Goal: Feedback & Contribution: Submit feedback/report problem

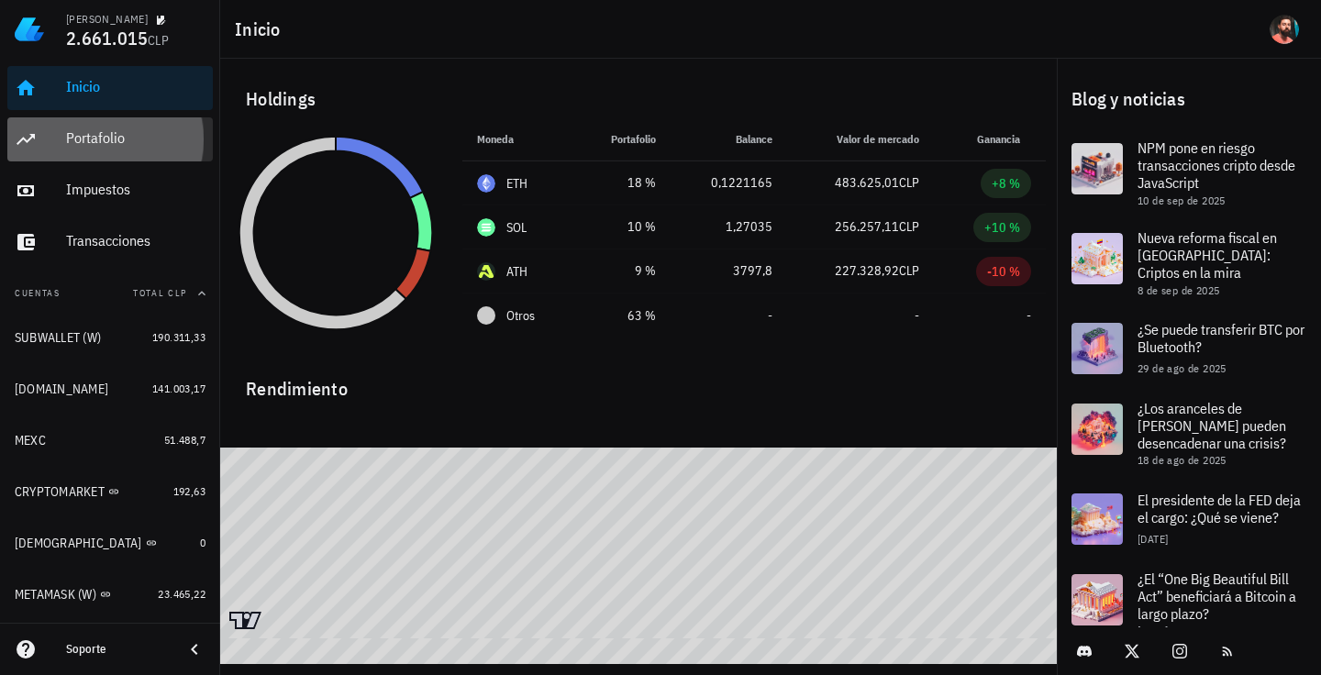
click at [98, 126] on div "Portafolio" at bounding box center [135, 138] width 139 height 41
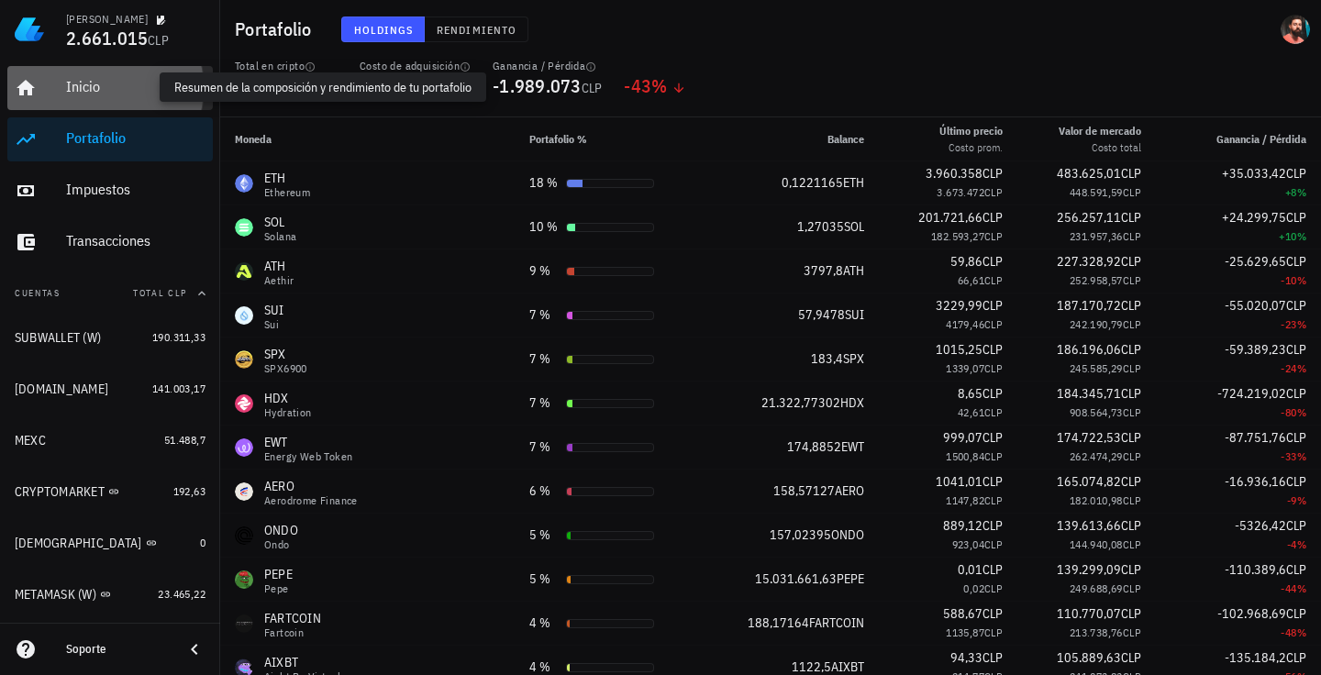
click at [103, 81] on div "Inicio" at bounding box center [135, 86] width 139 height 17
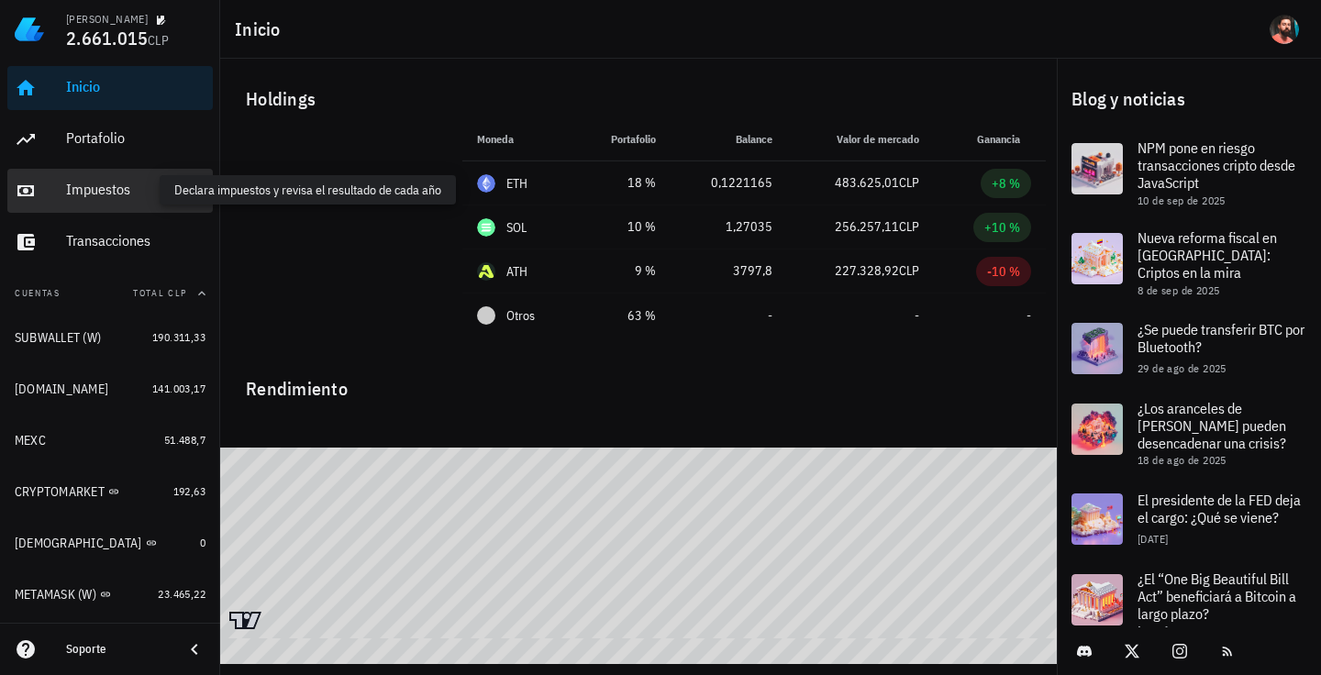
click at [105, 182] on div "Impuestos" at bounding box center [135, 189] width 139 height 17
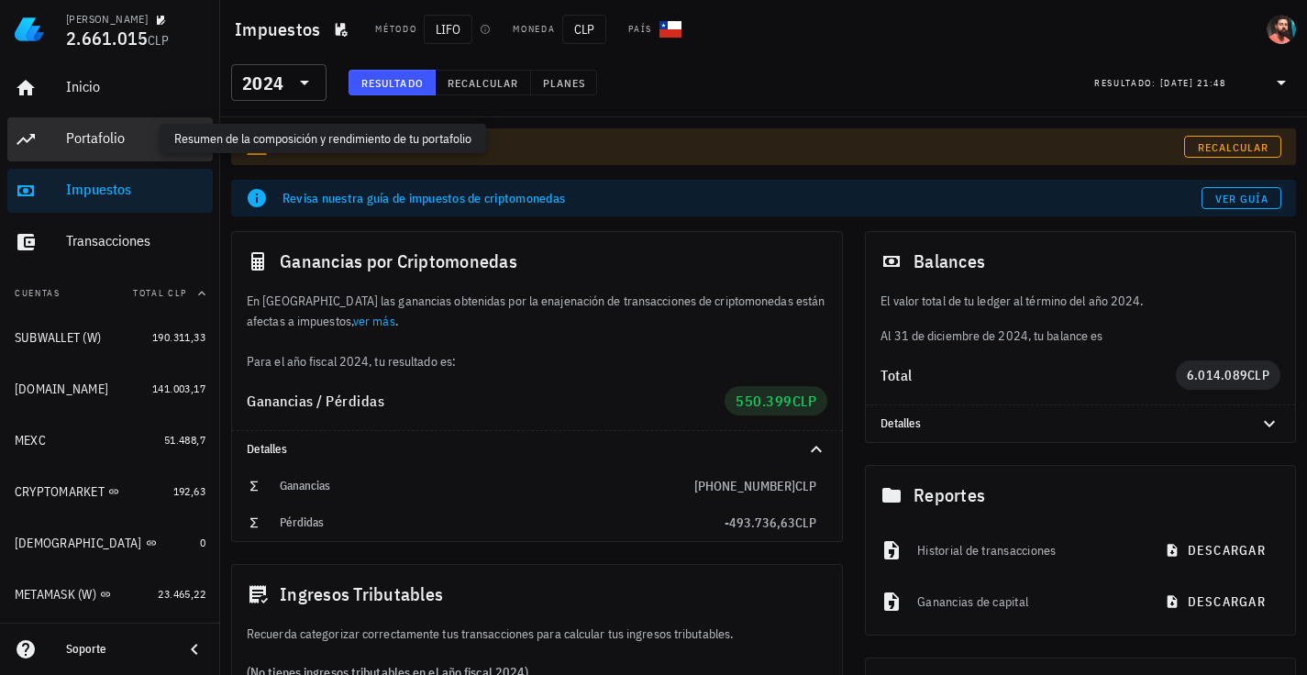
click at [102, 131] on div "Portafolio" at bounding box center [135, 137] width 139 height 17
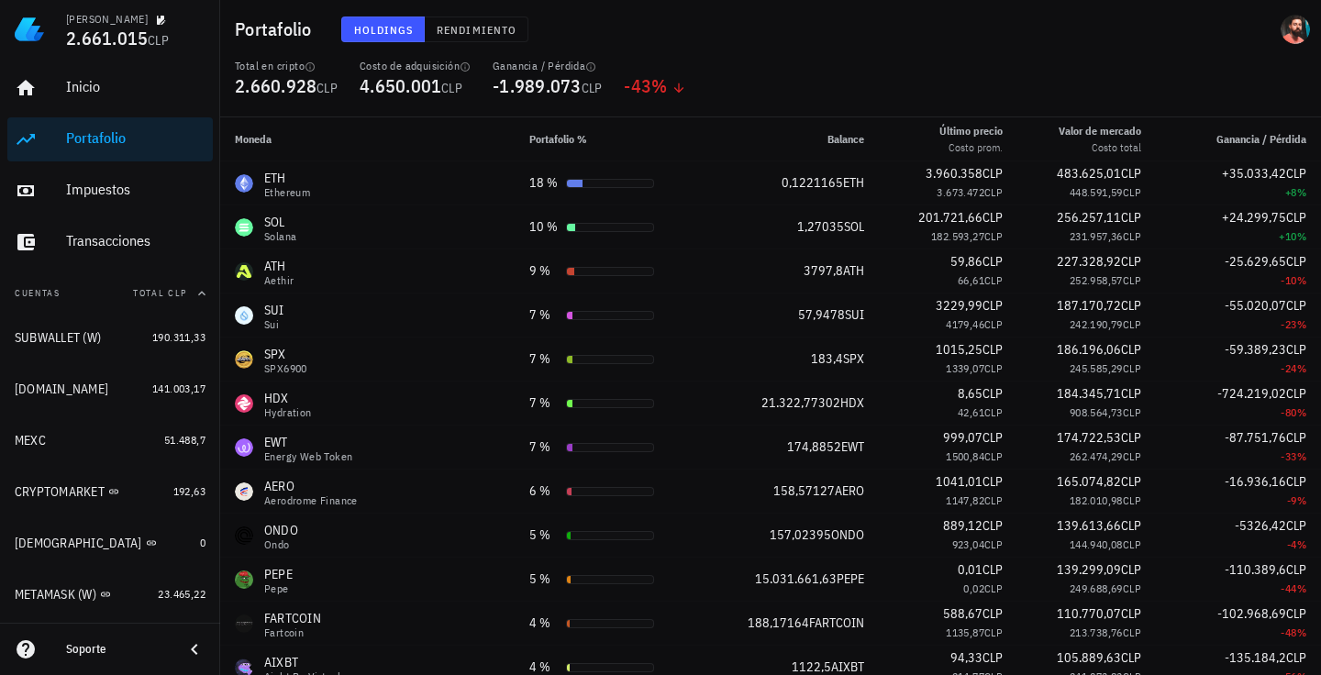
click at [626, 58] on div "Portafolio Holdings Rendimiento" at bounding box center [770, 29] width 1101 height 59
click at [99, 178] on div "Impuestos" at bounding box center [135, 190] width 139 height 41
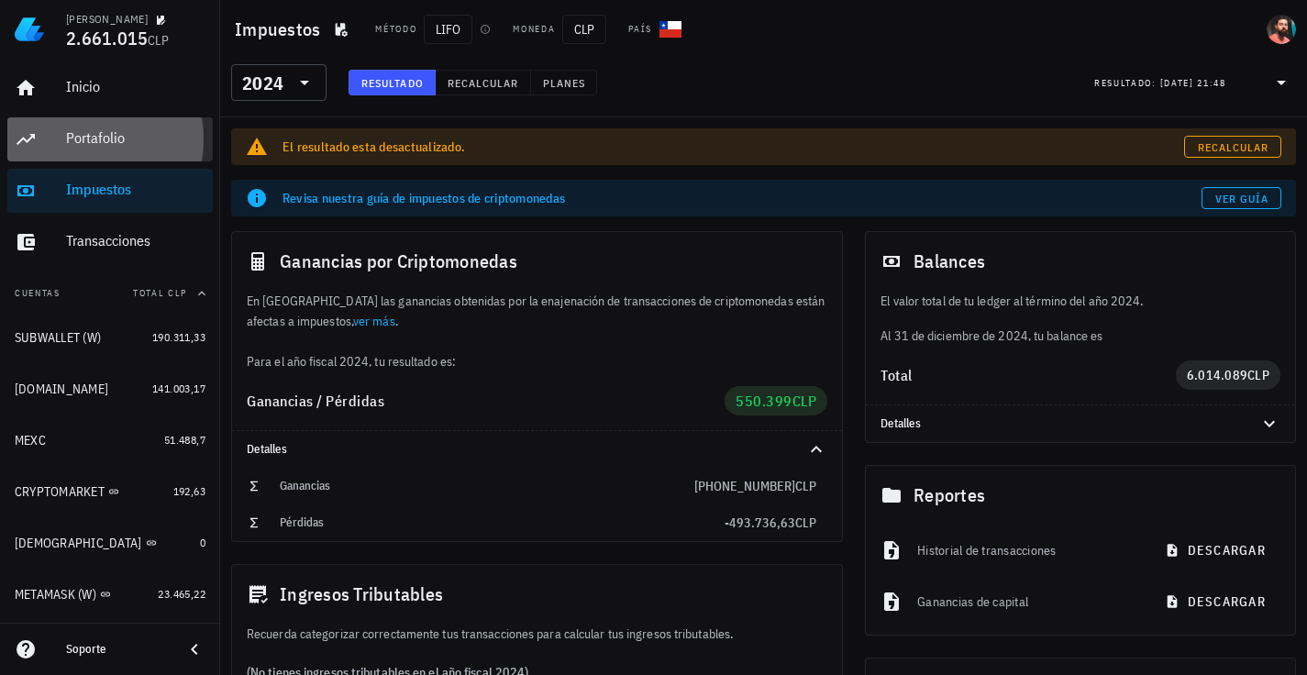
click at [113, 139] on div "Portafolio" at bounding box center [135, 137] width 139 height 17
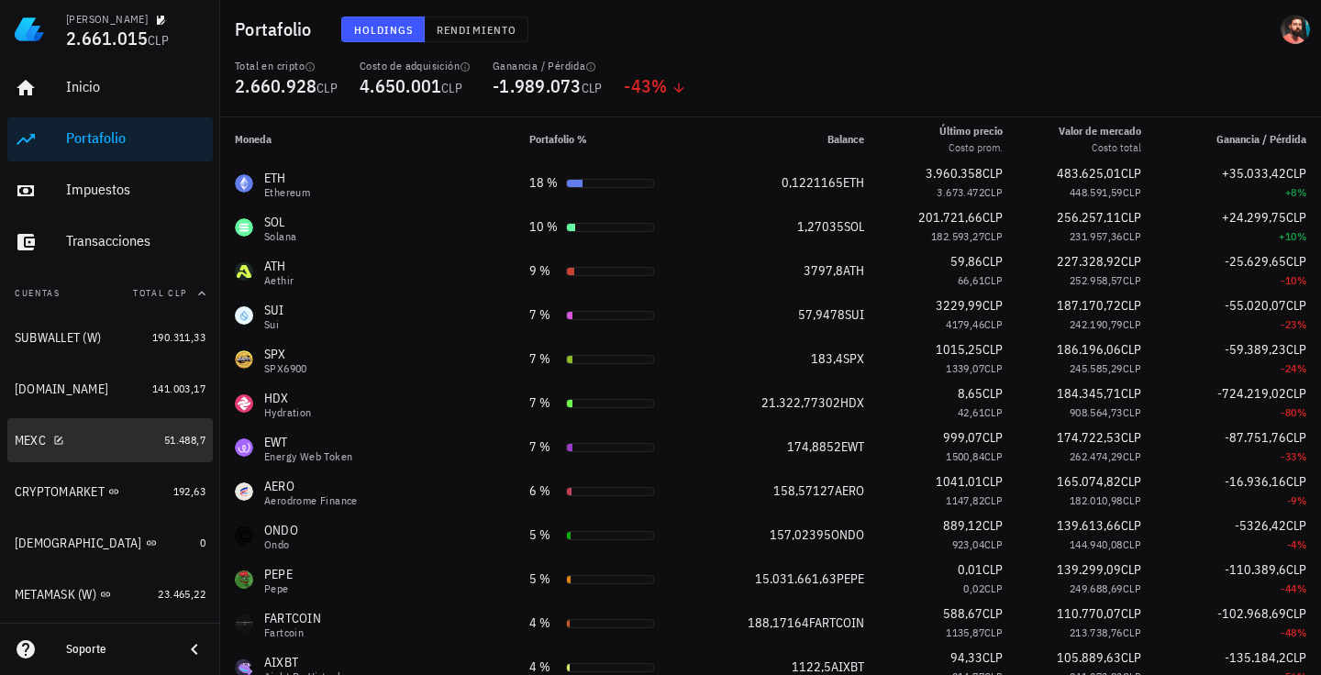
click at [154, 430] on link "MEXC 51.488,7" at bounding box center [109, 440] width 205 height 44
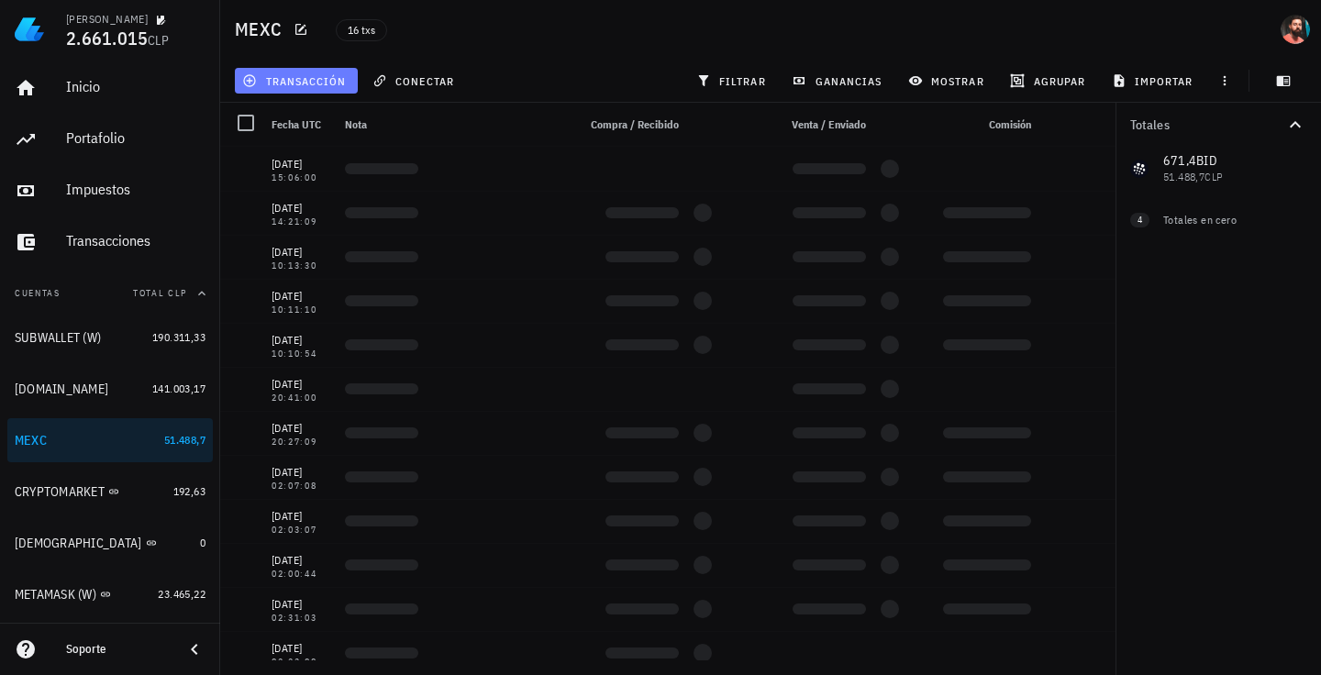
click at [319, 80] on span "transacción" at bounding box center [296, 80] width 100 height 15
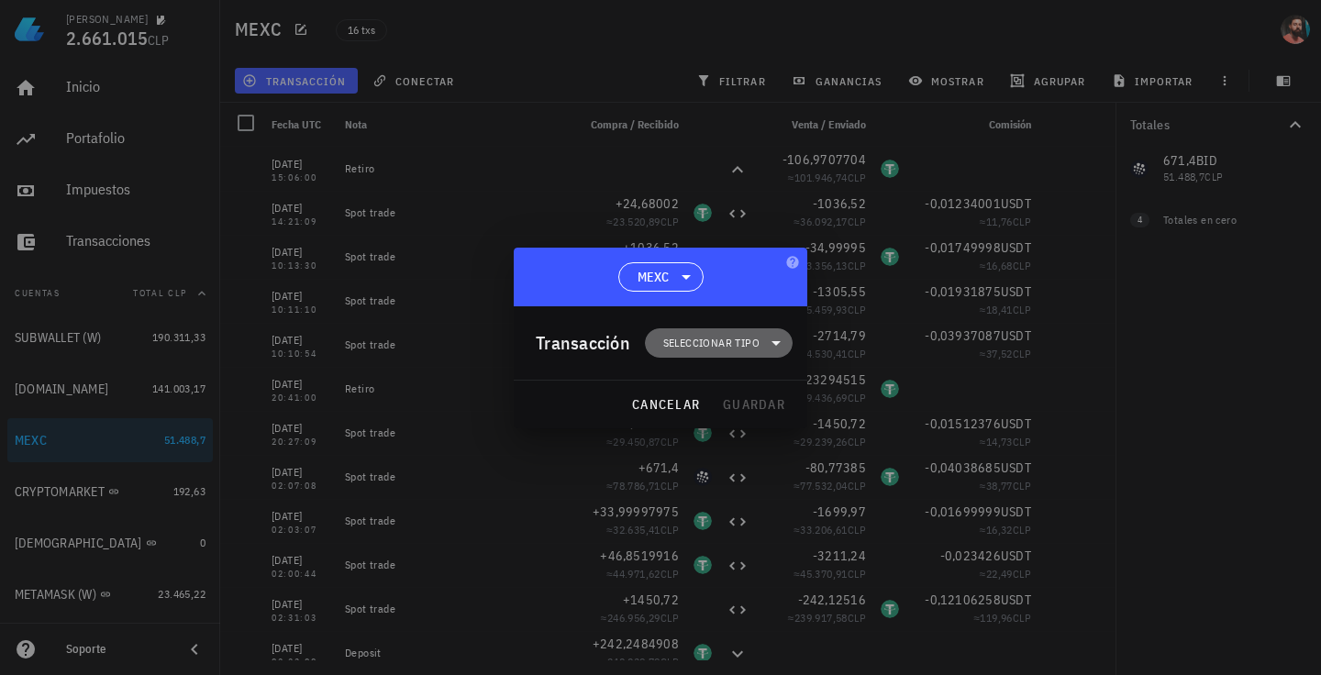
click at [697, 347] on span "Seleccionar tipo" at bounding box center [711, 343] width 96 height 18
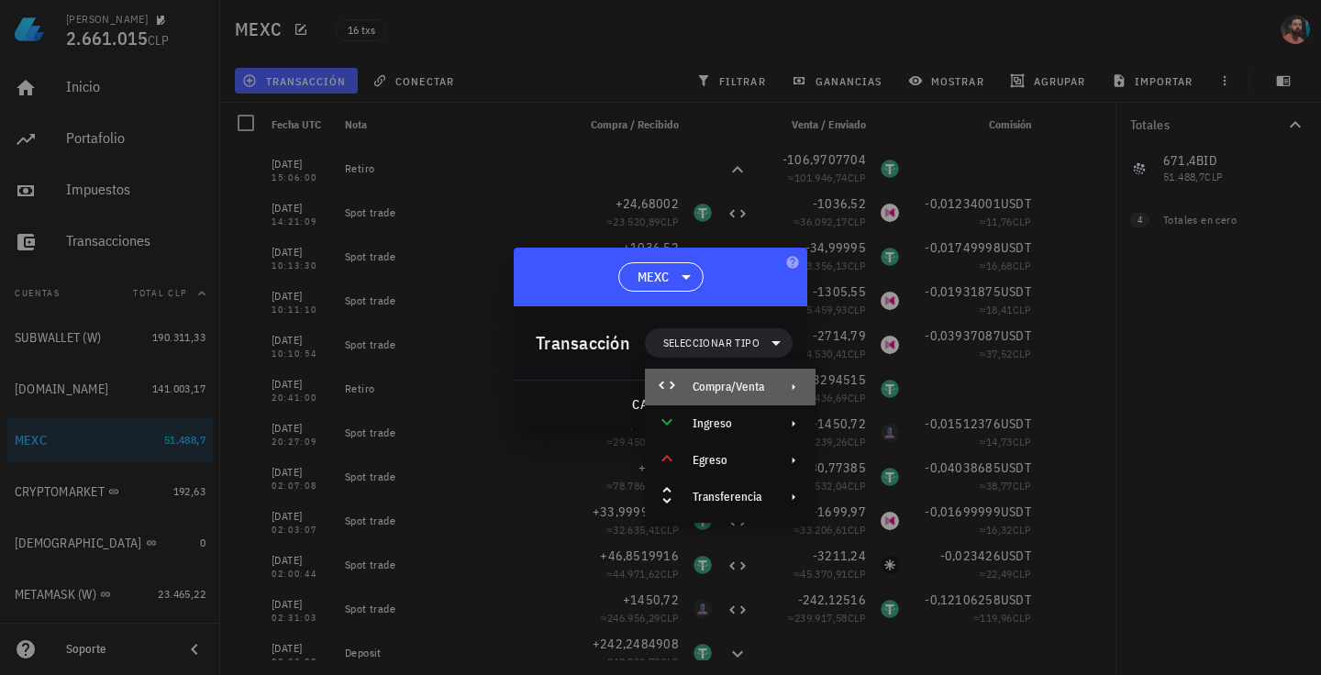
click at [769, 377] on div "Compra/Venta" at bounding box center [730, 387] width 171 height 37
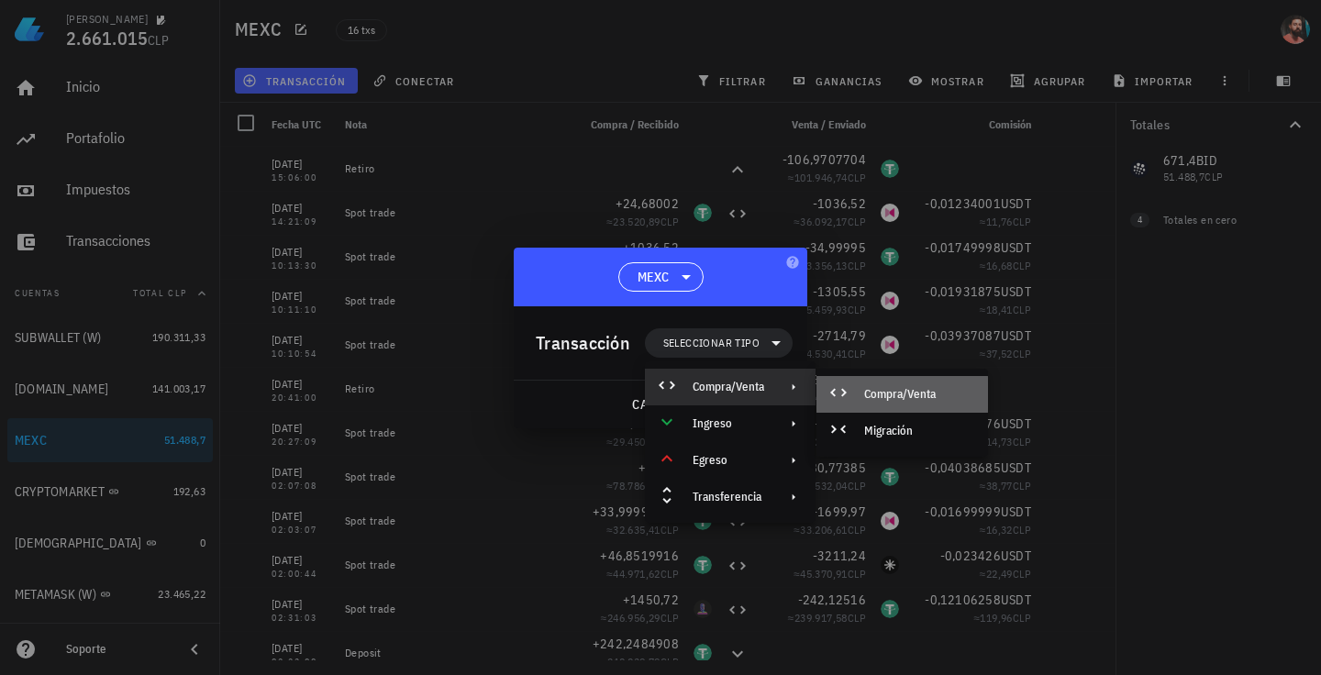
click at [874, 386] on div "Compra/Venta" at bounding box center [902, 394] width 172 height 37
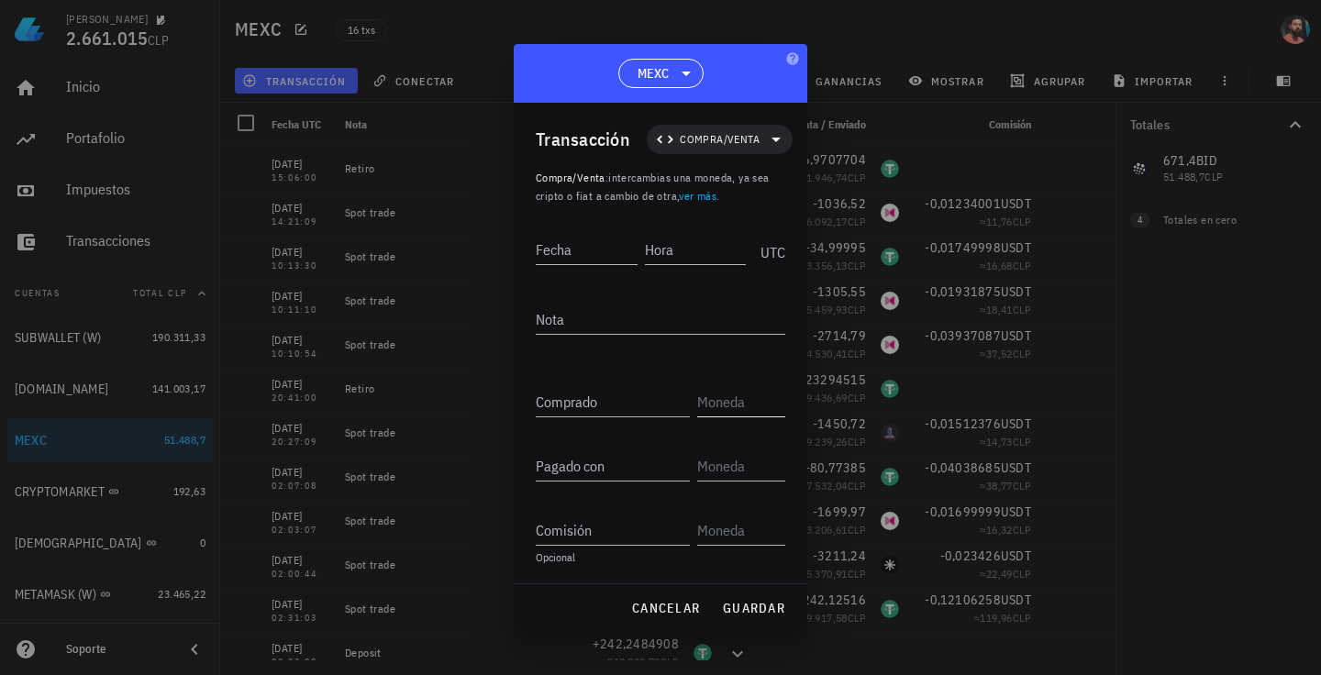
click at [711, 402] on input "text" at bounding box center [739, 401] width 84 height 29
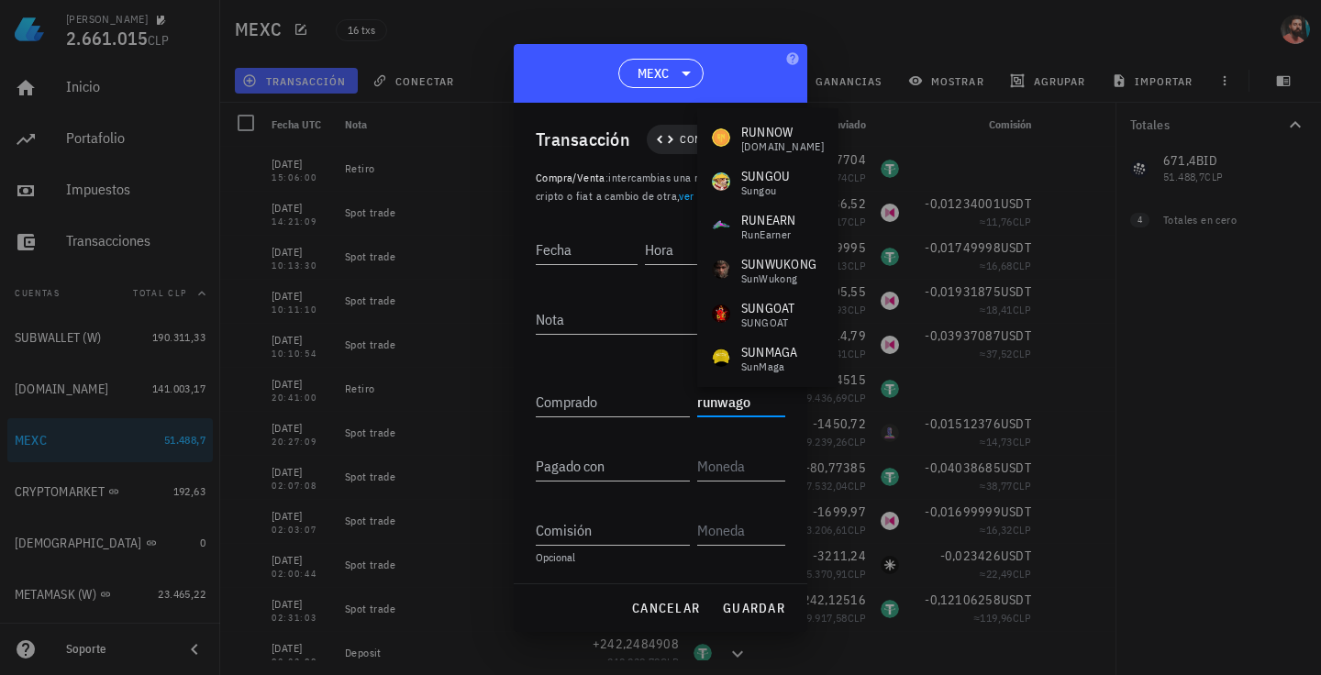
click at [903, 12] on div at bounding box center [660, 337] width 1321 height 675
type input "RUNWAGO"
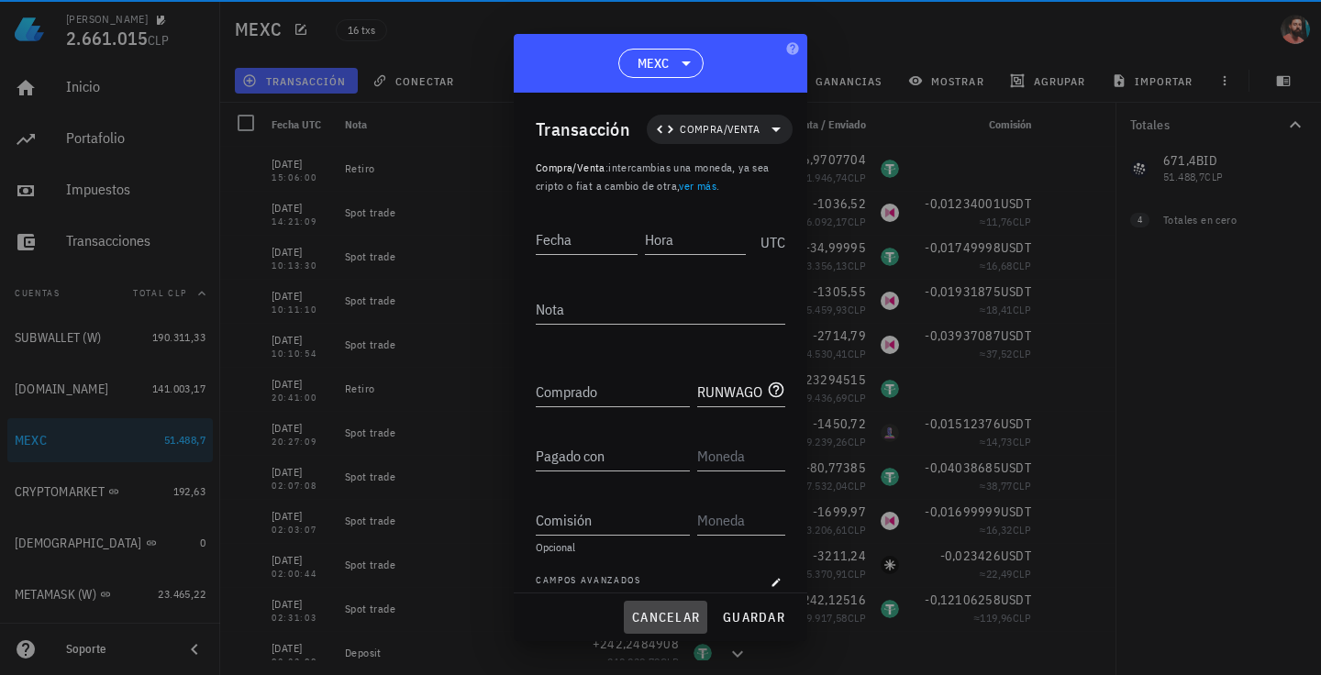
click at [682, 626] on button "cancelar" at bounding box center [665, 617] width 83 height 33
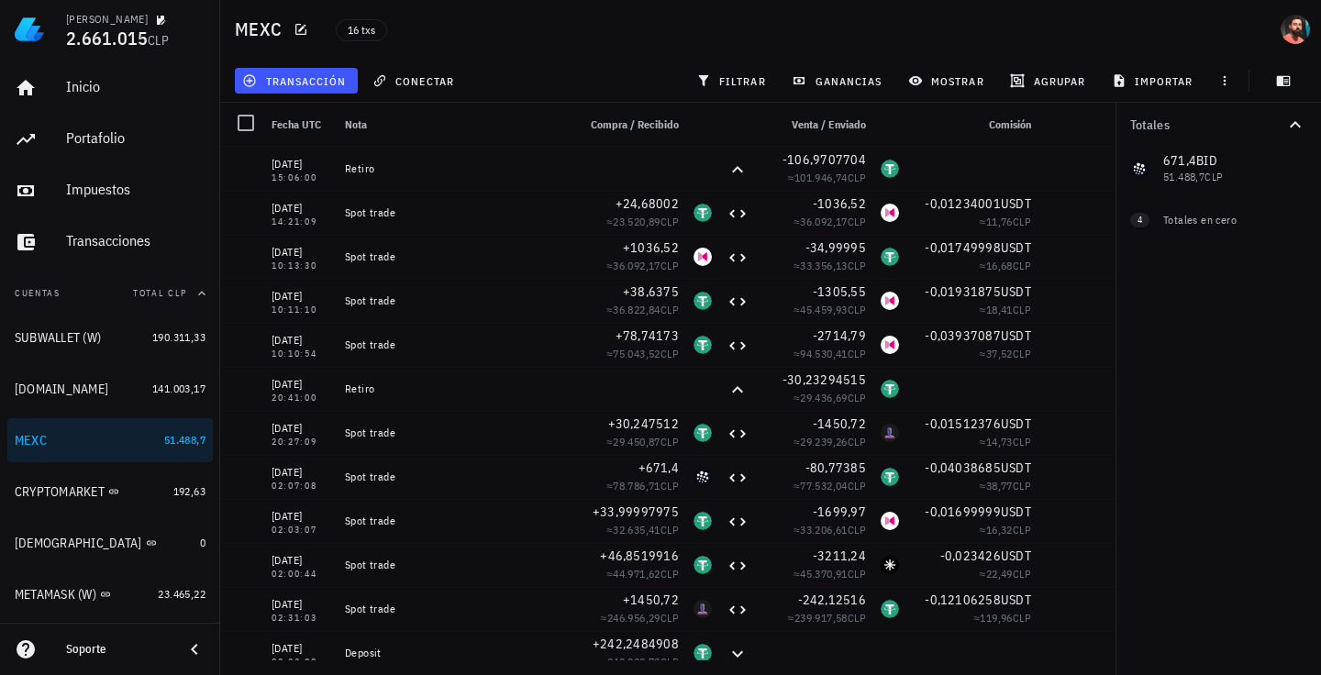
click at [80, 658] on div "Soporte" at bounding box center [117, 649] width 103 height 29
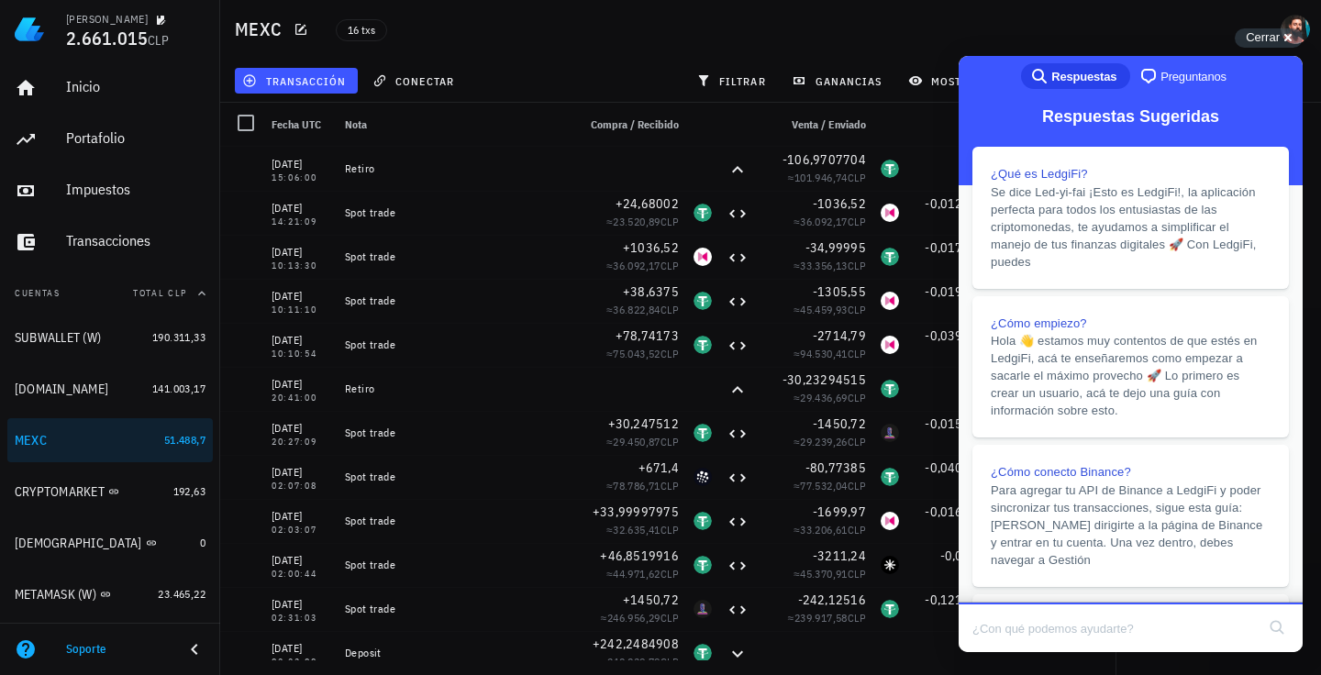
click at [1150, 62] on div "search-medium Respuestas chat-square Preguntanos" at bounding box center [1131, 78] width 344 height 44
click at [1165, 64] on link "chat-square Preguntanos" at bounding box center [1185, 76] width 110 height 26
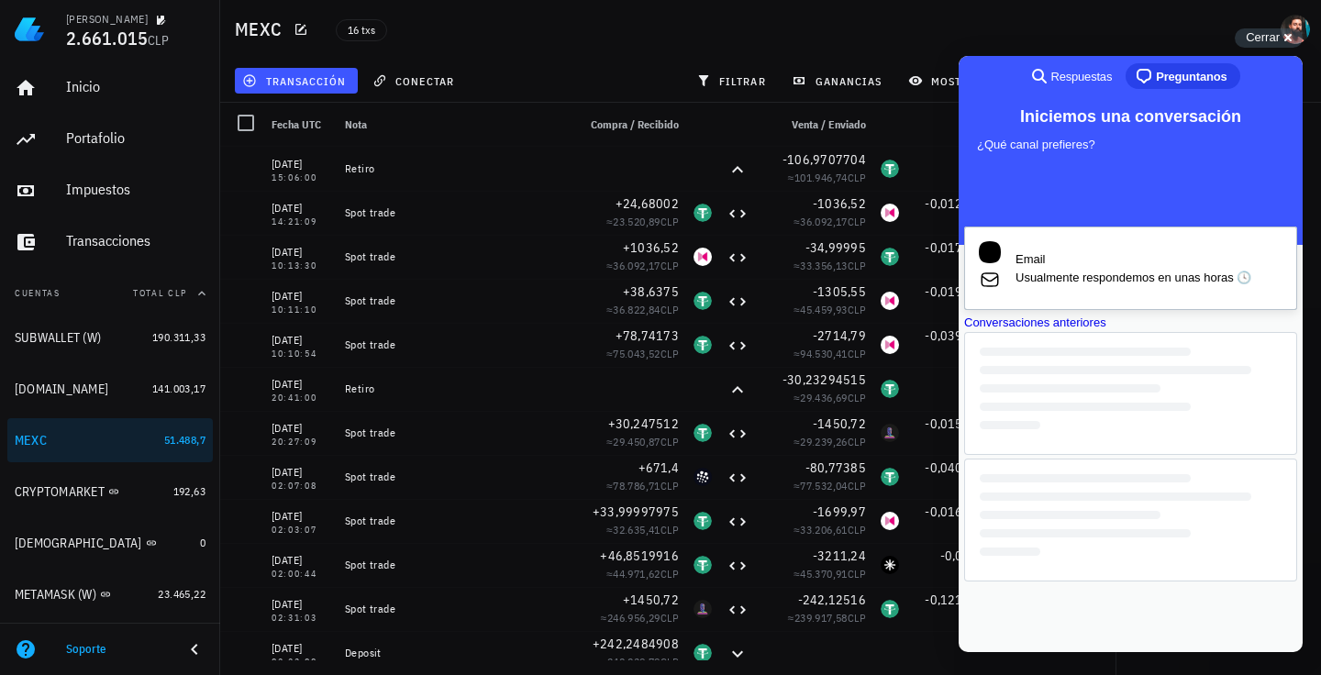
click at [1121, 276] on span "Usualmente respondemos en unas horas 🕓" at bounding box center [1148, 278] width 267 height 18
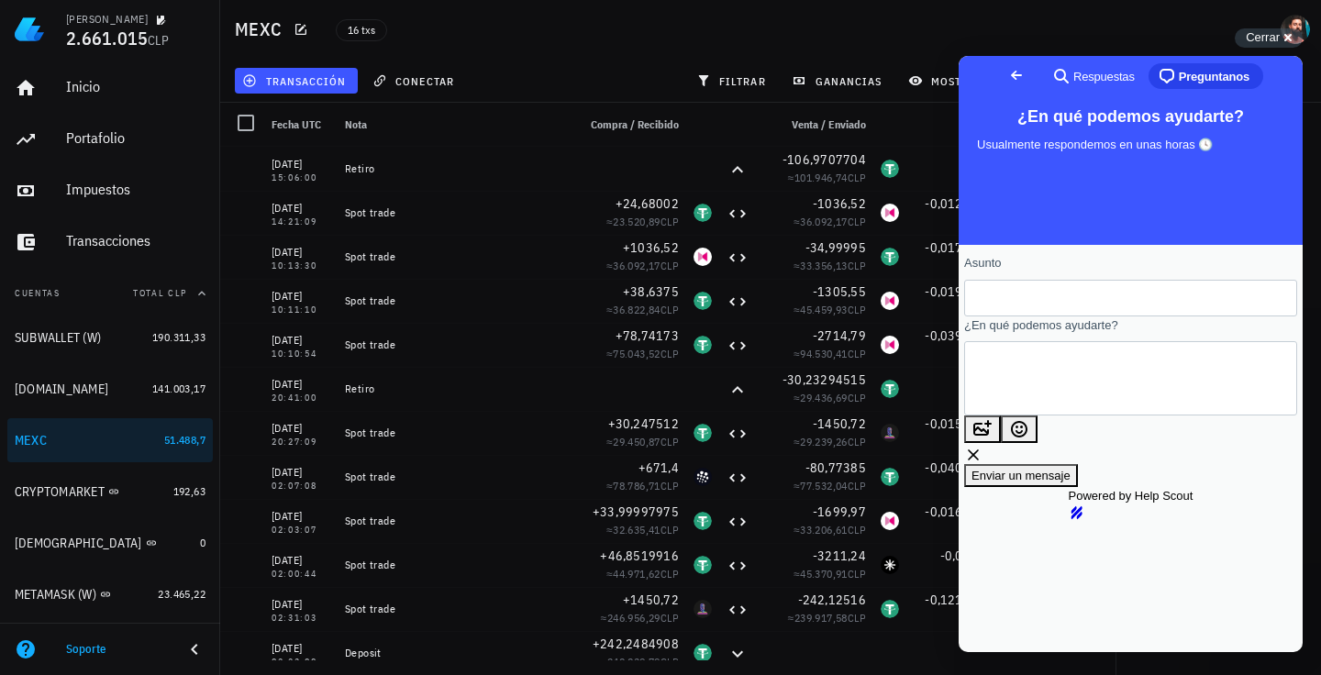
click at [1114, 310] on input "Asunto" at bounding box center [1131, 298] width 304 height 33
click at [1078, 384] on textarea "¿En qué podemos ayudarte?" at bounding box center [1062, 378] width 166 height 72
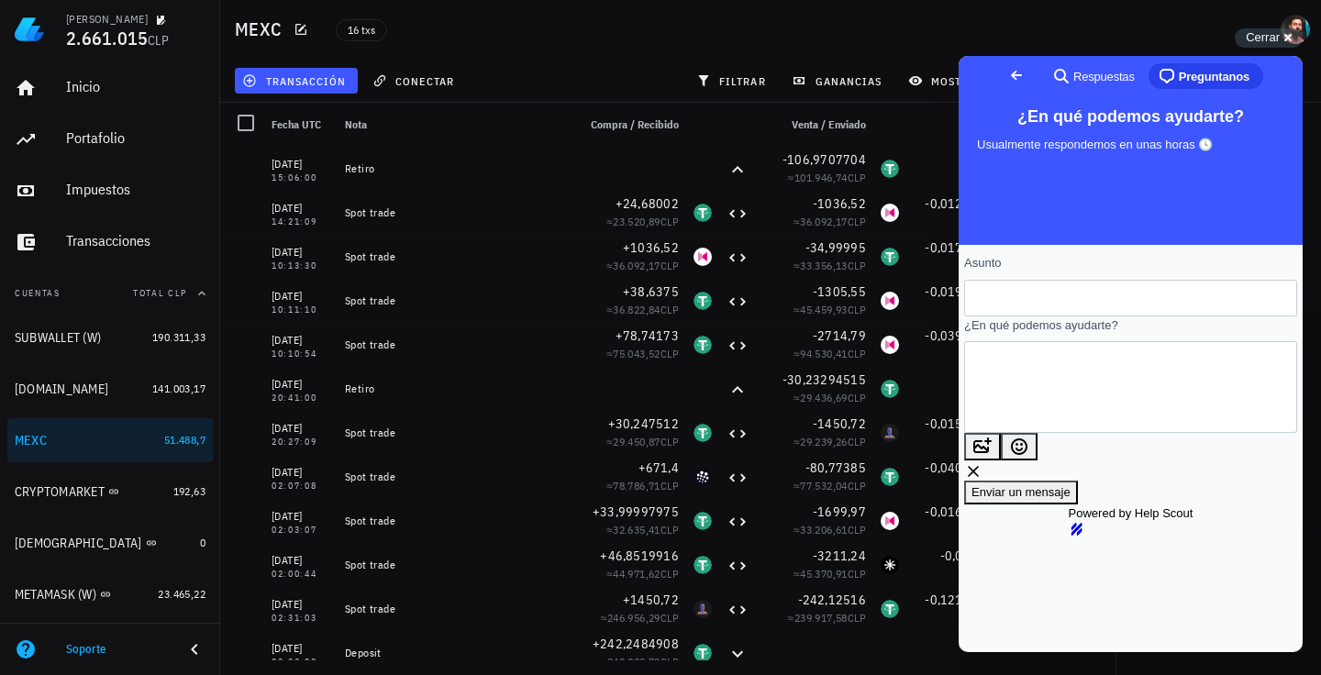
click at [1085, 378] on textarea "Hola, que tal, podrian integrar la criptomoneda RUNWAGO" at bounding box center [1032, 386] width 106 height 72
click at [959, 56] on lt-span "podri e n" at bounding box center [959, 56] width 0 height 0
click at [1056, 376] on textarea "Hola, que tal, podrian integrar la criptomoneda RUNWAGO" at bounding box center [1032, 386] width 106 height 72
click at [1029, 368] on textarea "Hola, que tal, podrian integrar la criptomoneda RUNWAGO" at bounding box center [1032, 386] width 106 height 72
click at [1037, 371] on textarea "Hola, que tal, podrian integrar la criptomoneda RUNWAGO" at bounding box center [1032, 386] width 106 height 72
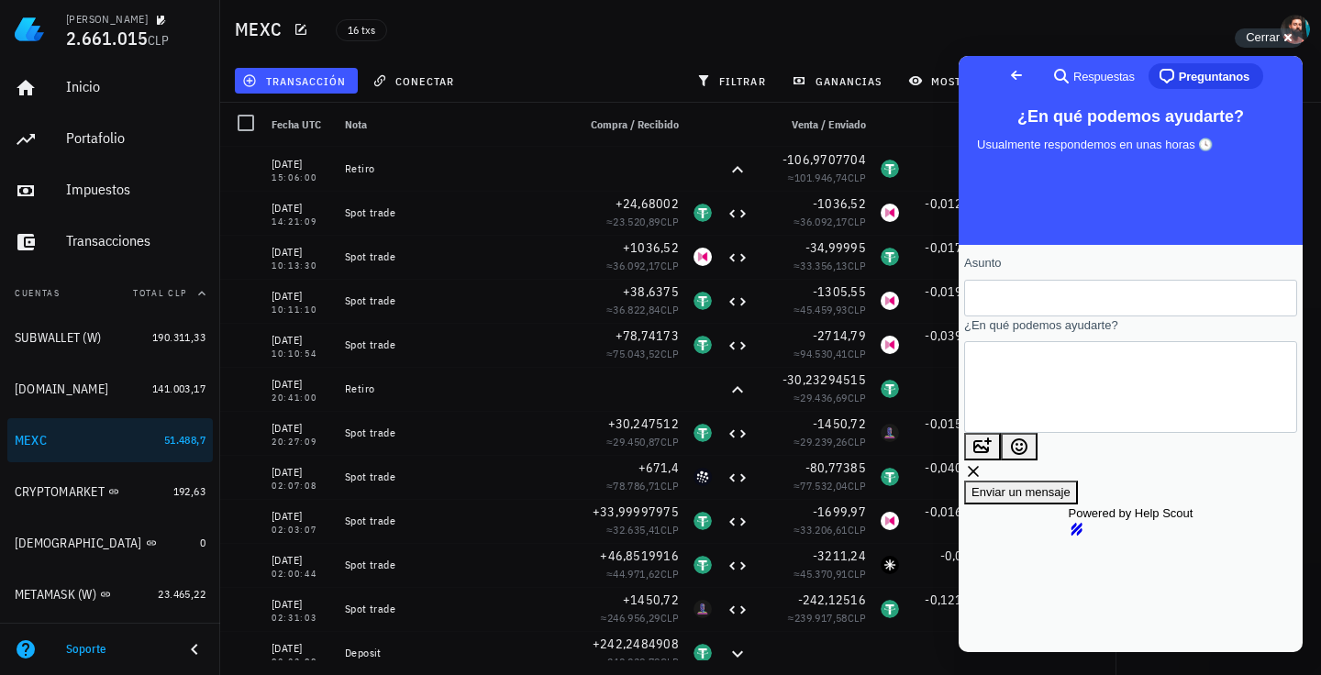
click at [959, 56] on lt-span "qu è tal" at bounding box center [959, 56] width 0 height 0
click at [1081, 384] on textarea "Hola, què tal, podrian integrar la criptomoneda RUNWAGO" at bounding box center [1032, 386] width 106 height 72
click at [1085, 398] on textarea "Hola, què tal, podrian integrar la criptomoneda RUNWAGO" at bounding box center [1032, 386] width 106 height 72
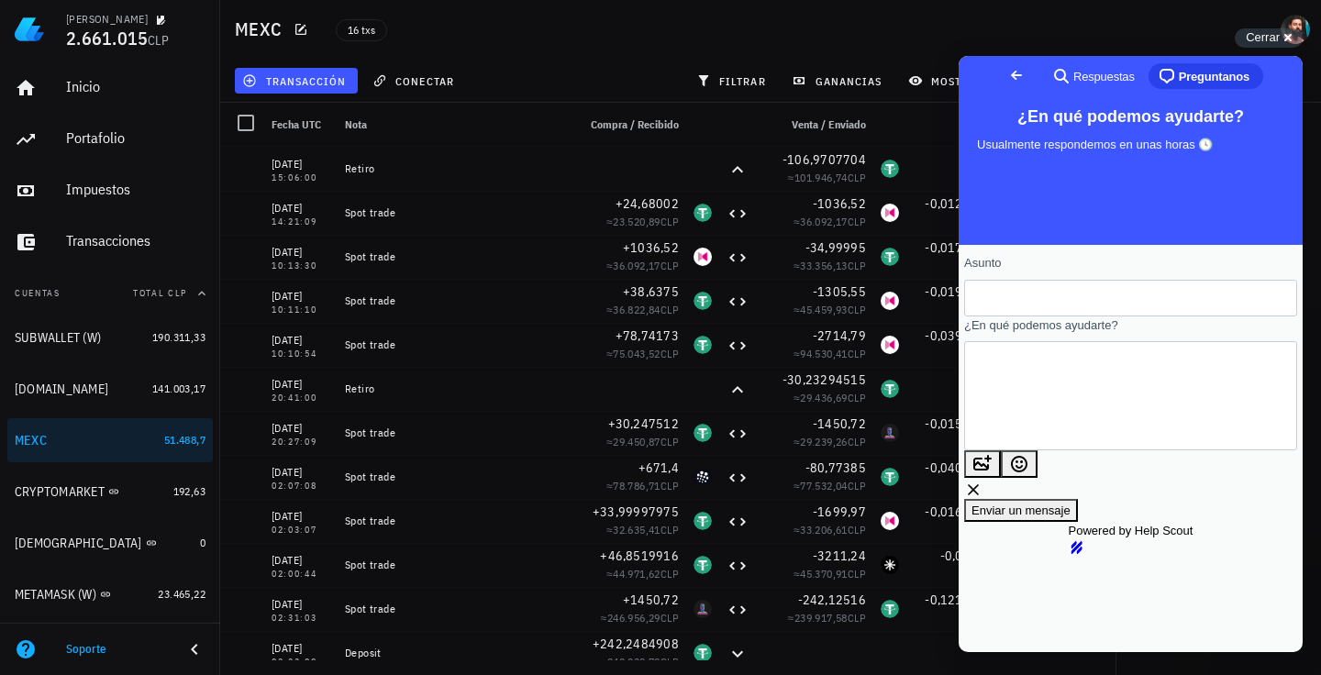
click at [1064, 398] on textarea "Hola, què tal, podrian integrar la criptomoneda RUNWAGO. De ante mano gracias." at bounding box center [1021, 396] width 85 height 72
click at [1064, 392] on textarea "Hola, què tal, podrian integrar la criptomoneda RUNWAGO. De ante mano gracias." at bounding box center [1021, 396] width 85 height 72
click at [959, 56] on lt-span "mano ," at bounding box center [959, 56] width 0 height 0
type textarea "Hola, què tal, podrian integrar la criptomoneda RUNWAGO. De ante mano, gracias."
click at [1072, 306] on input "Asunto" at bounding box center [1131, 298] width 304 height 33
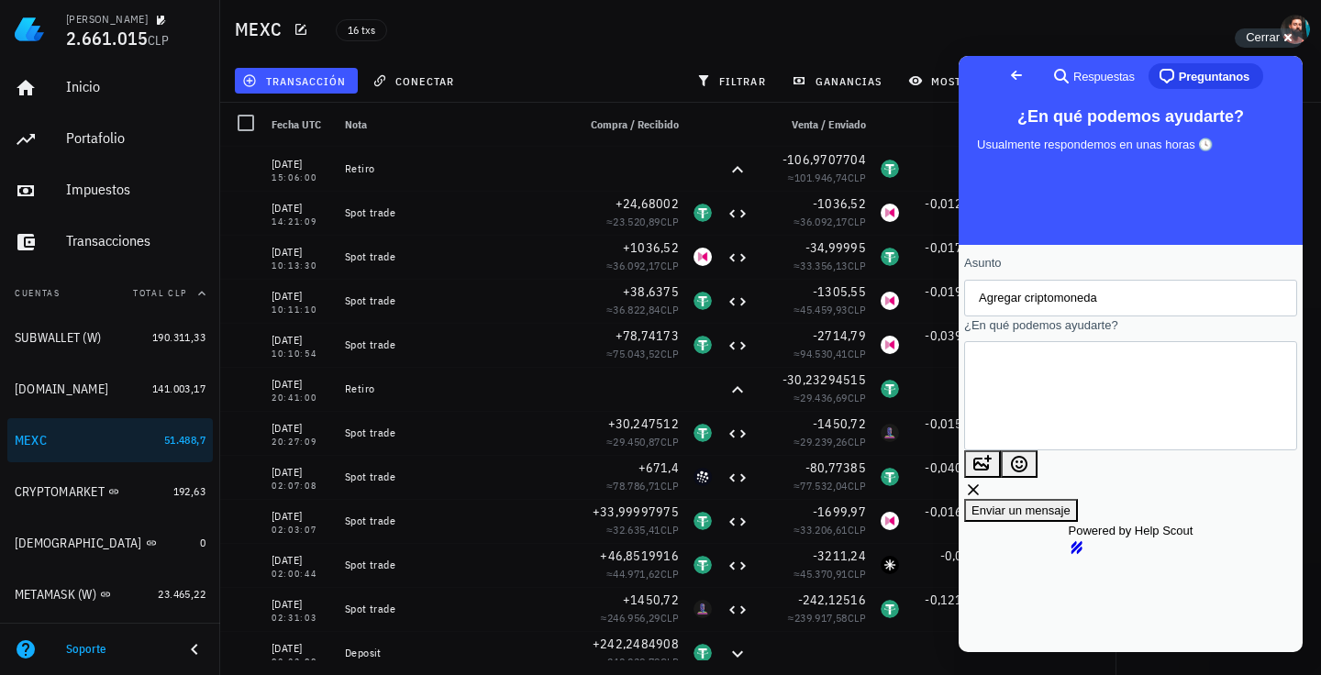
type input "Agregar criptomoneda"
click at [1169, 329] on form "Asunto Agregar criptomoneda ¿En qué podemos ayudarte? Hola, què tal, podrian in…" at bounding box center [1130, 388] width 333 height 268
click at [1064, 383] on textarea "Hola, què tal, podrian integrar la criptomoneda RUNWAGO. De ante mano, gracias." at bounding box center [1021, 396] width 85 height 72
click at [1064, 371] on textarea "Hola, què tal, podrian integrar la criptomoneda RUNWAGO. De ante mano, gracias." at bounding box center [1021, 396] width 85 height 72
click at [1148, 343] on div "¿En qué podemos ayudarte? Hola, què tal, podrian integrar la criptomoneda RUNWA…" at bounding box center [1130, 383] width 333 height 135
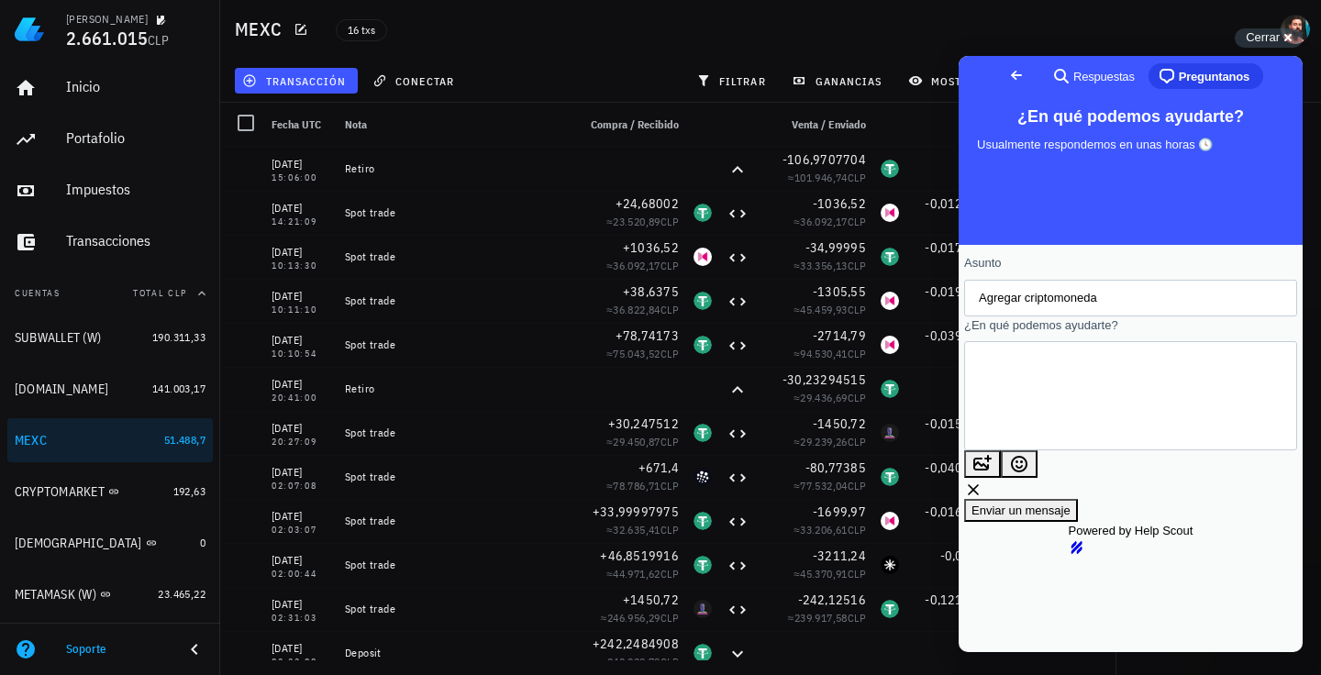
click at [1064, 393] on textarea "Hola, què tal, podrian integrar la criptomoneda RUNWAGO. De ante mano, gracias." at bounding box center [1021, 396] width 85 height 72
click at [1064, 383] on textarea "Hola, què tal, podrian integrar la criptomoneda RUNWAGO. De ante mano, gracias." at bounding box center [1021, 396] width 85 height 72
click at [1064, 391] on textarea "Hola, què tal, podrian integrar la criptomoneda RUNWAGO. De ante mano, gracias." at bounding box center [1021, 396] width 85 height 72
click at [1064, 388] on textarea "Hola, què tal, podrian integrar la criptomoneda RUNWAGO. De ante mano, gracias." at bounding box center [1021, 396] width 85 height 72
click at [1070, 504] on span "Enviar un mensaje" at bounding box center [1020, 511] width 99 height 14
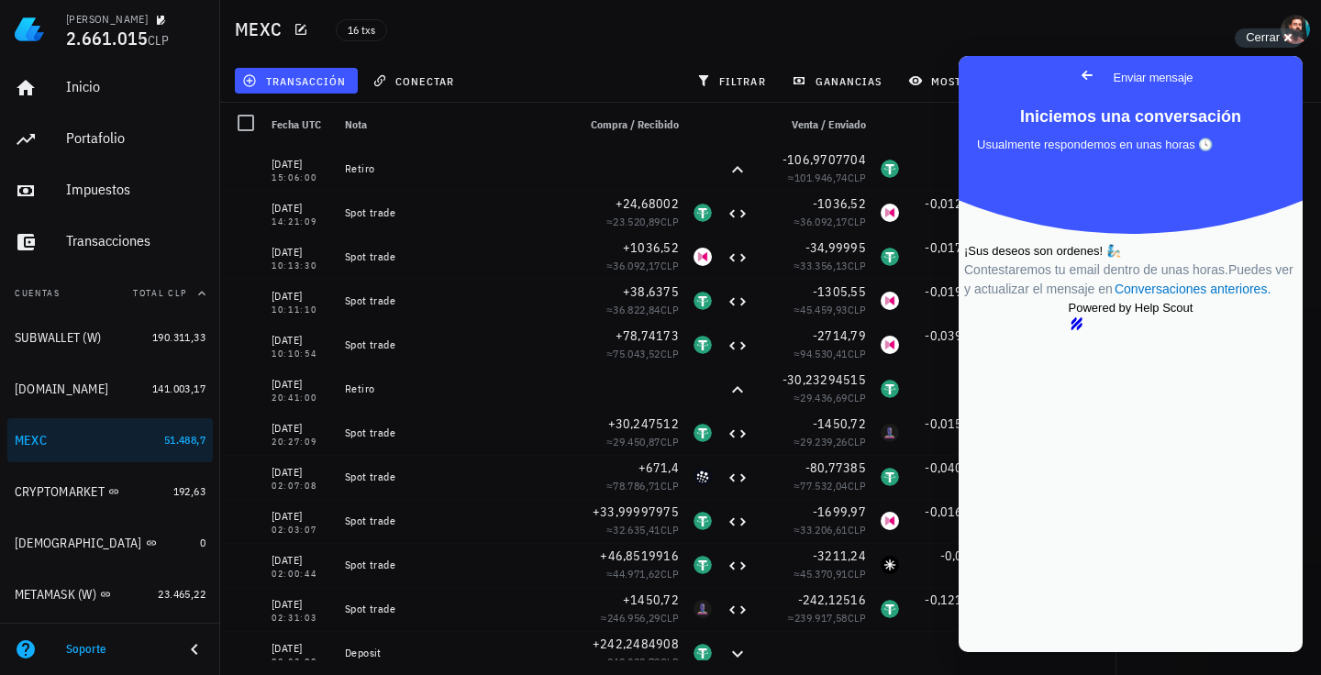
click at [1076, 72] on span "Go back" at bounding box center [1087, 75] width 22 height 22
